Goal: Information Seeking & Learning: Learn about a topic

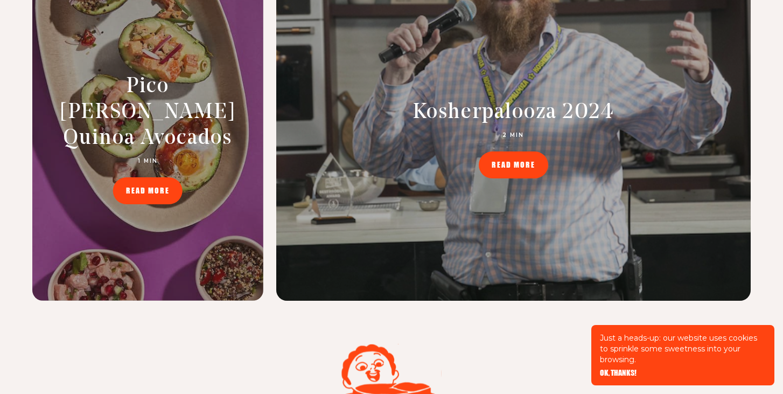
scroll to position [5049, 0]
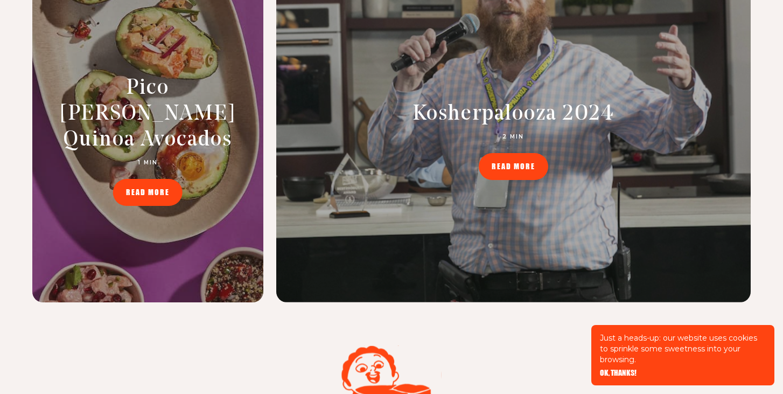
click at [160, 179] on link "READ MORE" at bounding box center [147, 192] width 69 height 27
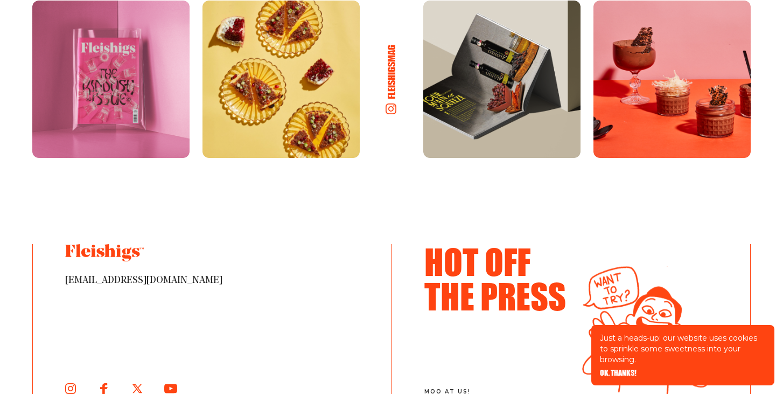
scroll to position [5630, 0]
